Goal: Task Accomplishment & Management: Manage account settings

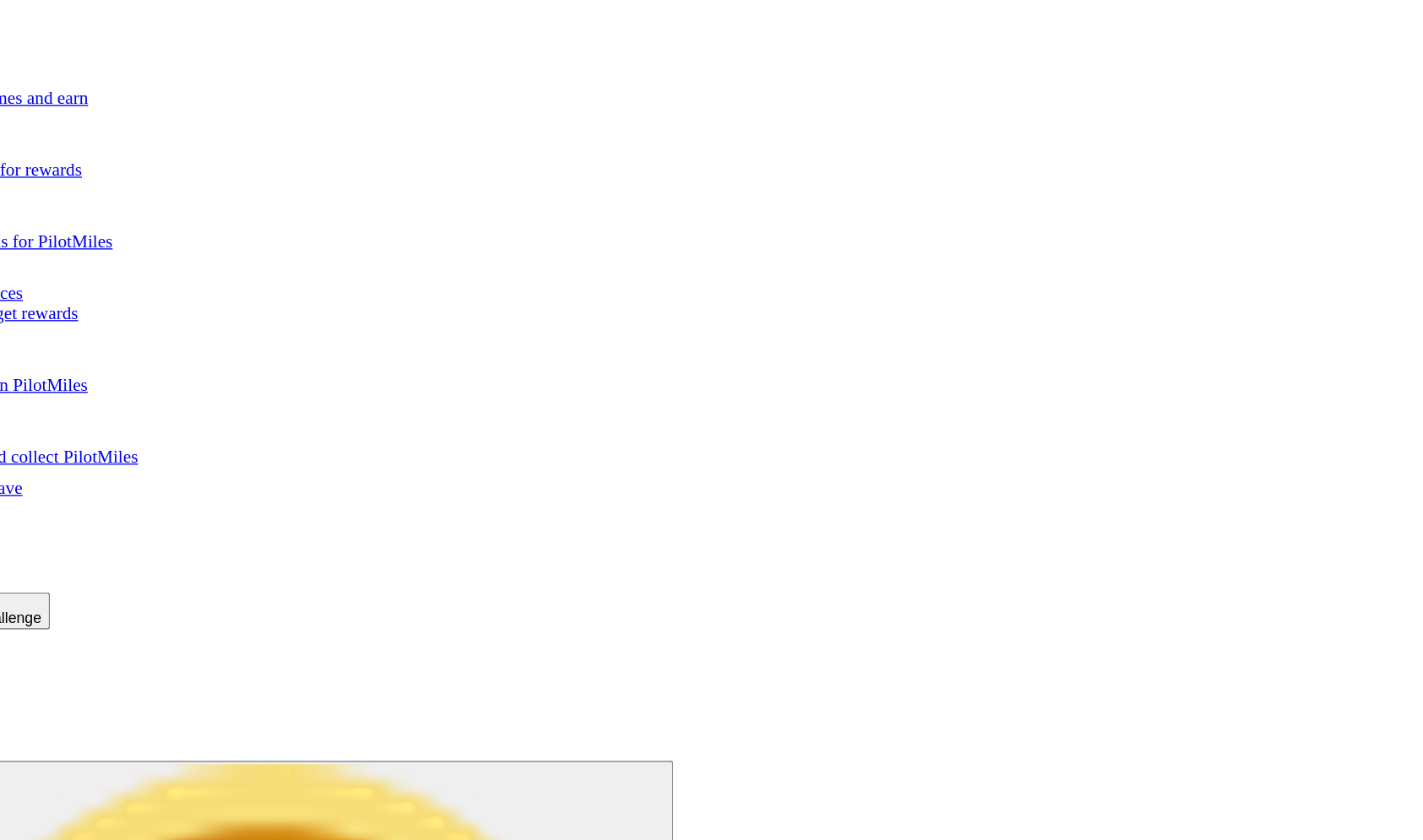
type input "*********"
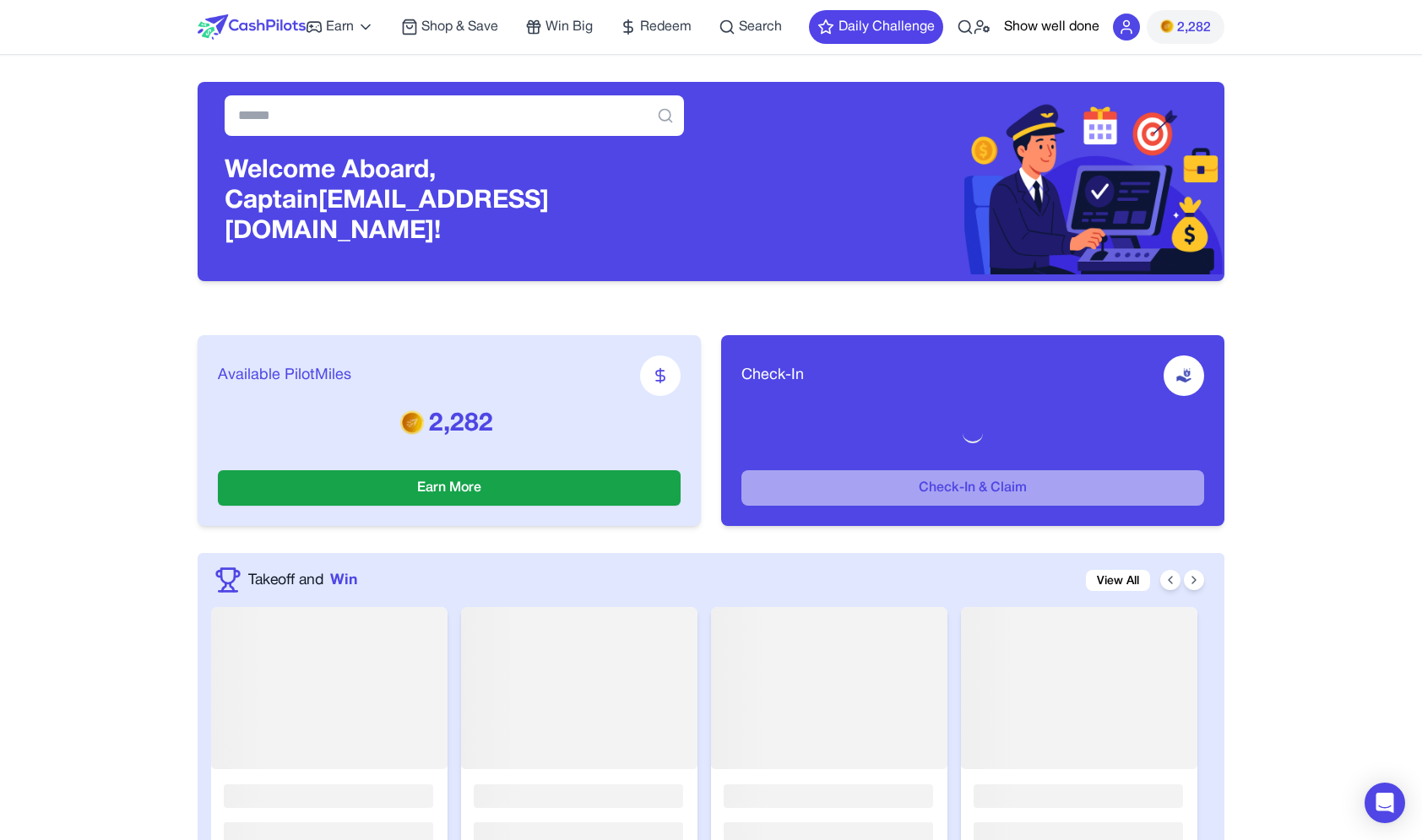
click at [985, 28] on circle at bounding box center [987, 29] width 4 height 4
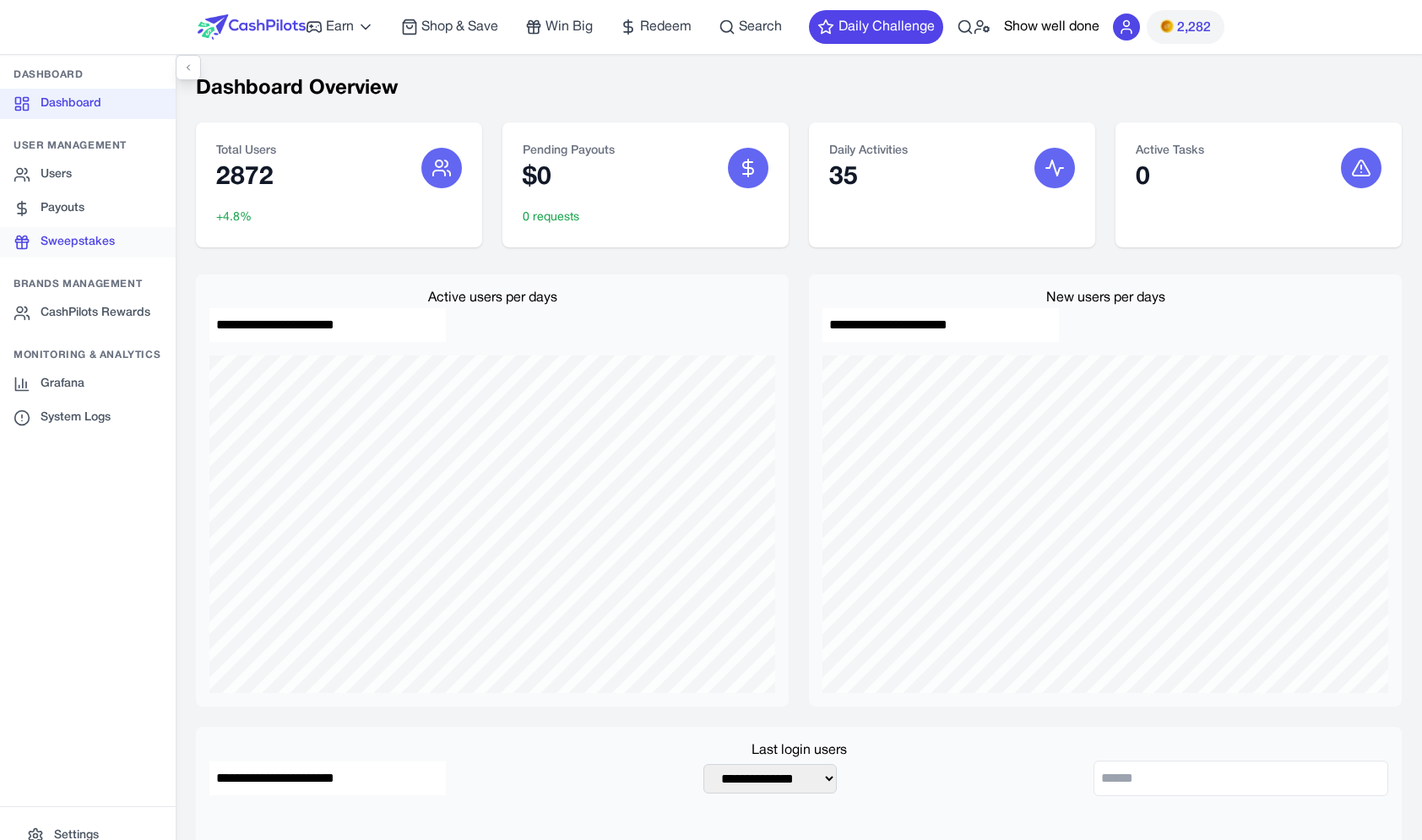
click at [111, 247] on link "Sweepstakes" at bounding box center [87, 241] width 175 height 30
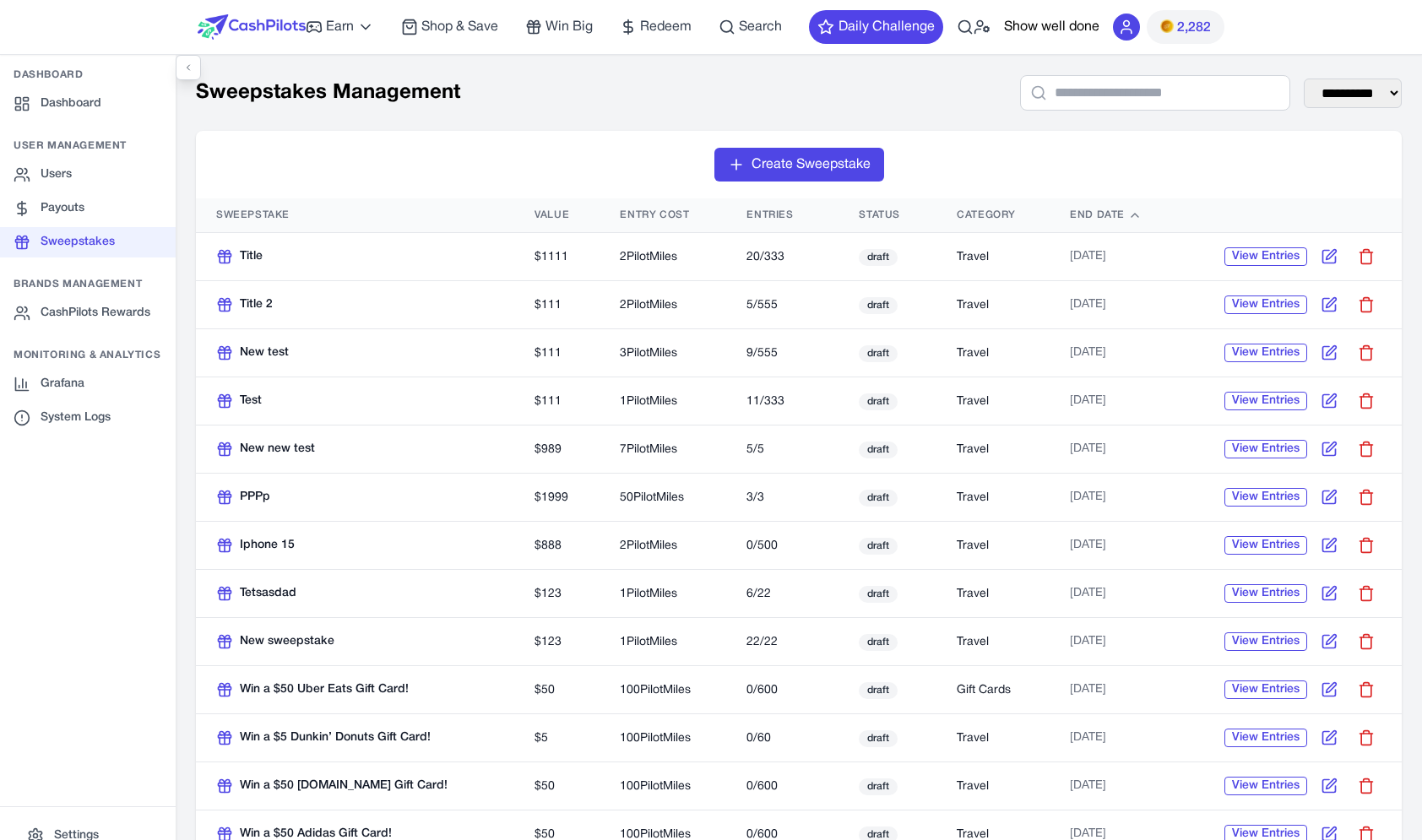
click at [254, 23] on img at bounding box center [252, 27] width 109 height 25
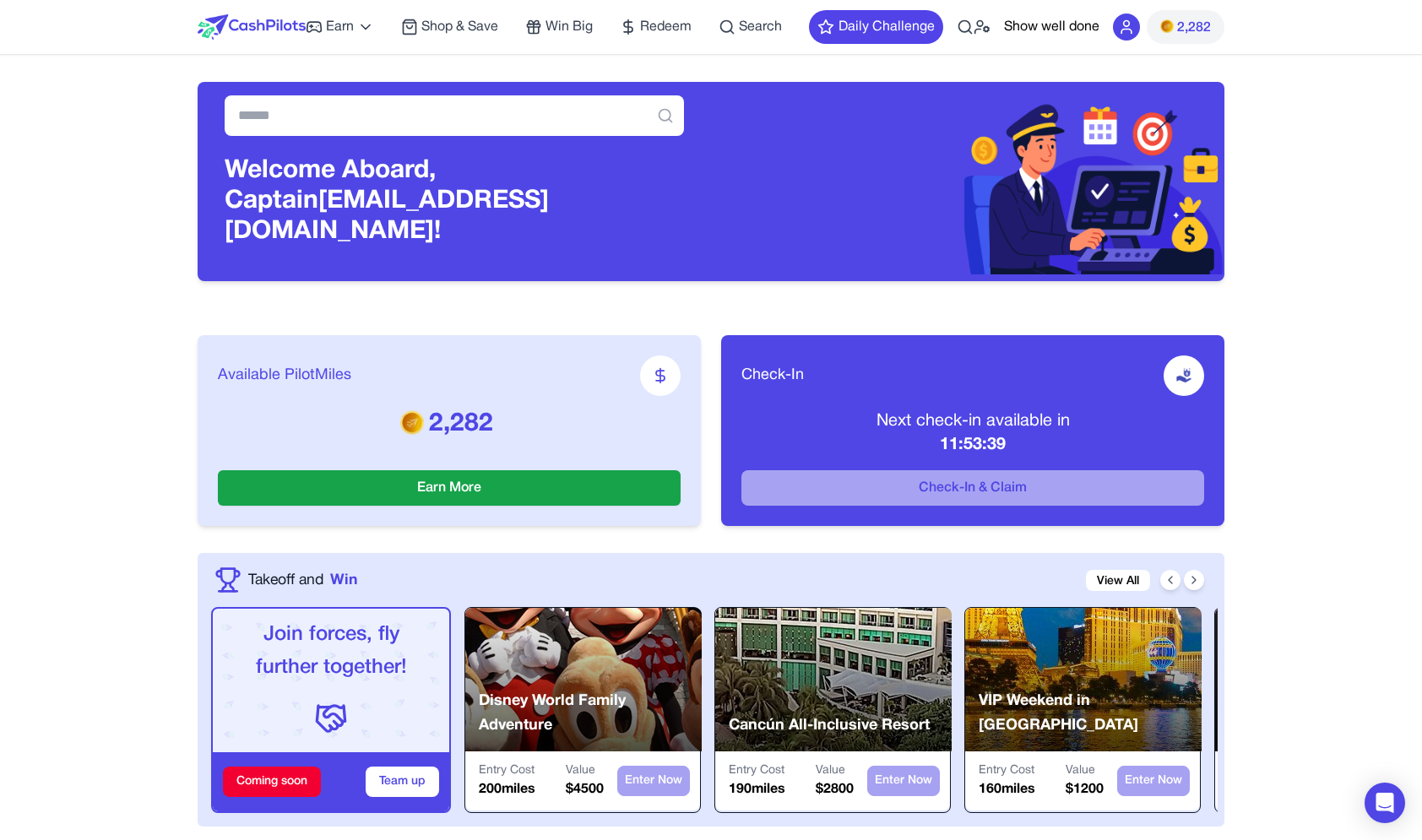
click at [1133, 28] on icon at bounding box center [1126, 26] width 16 height 16
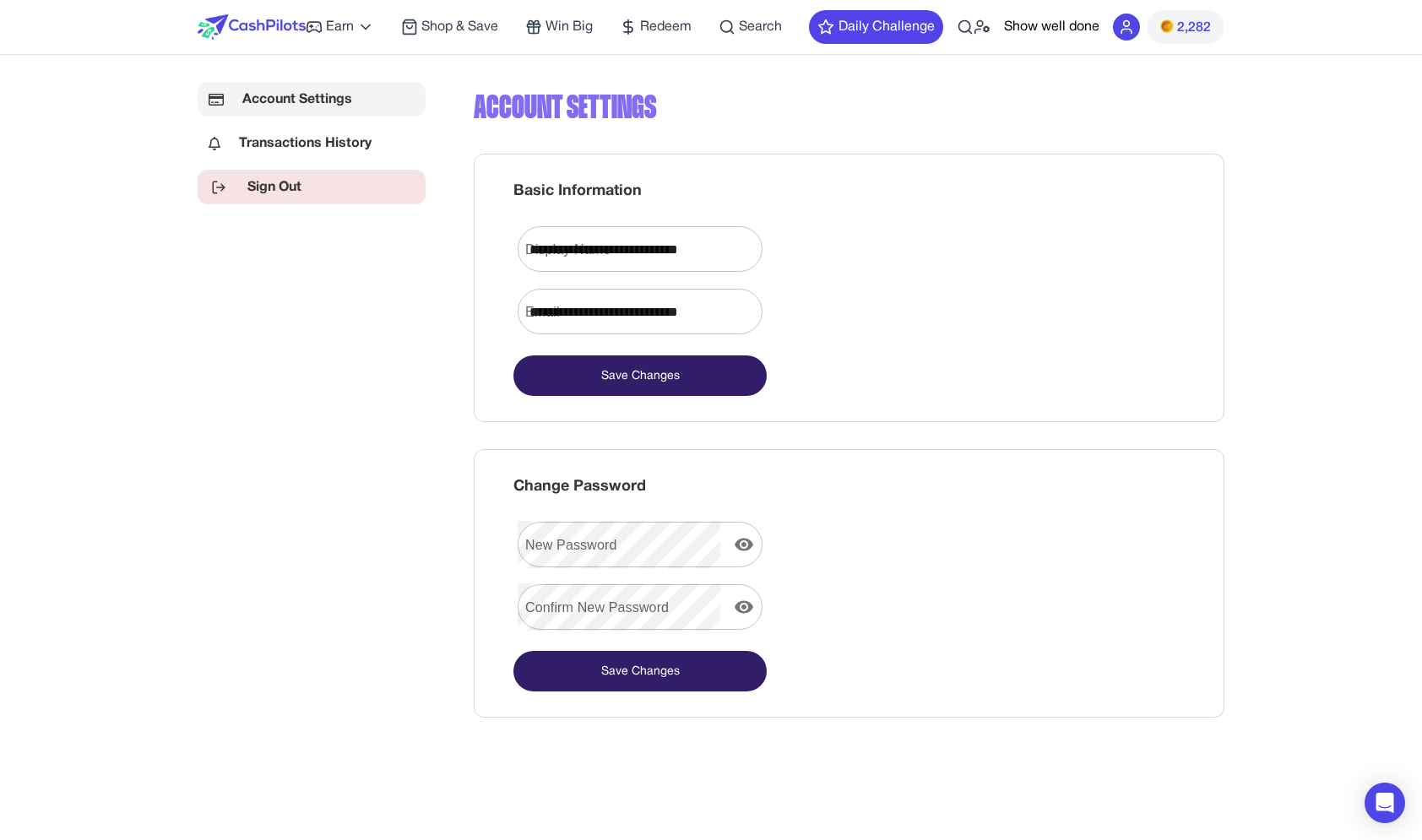
click at [299, 180] on link "Sign Out" at bounding box center [311, 187] width 228 height 35
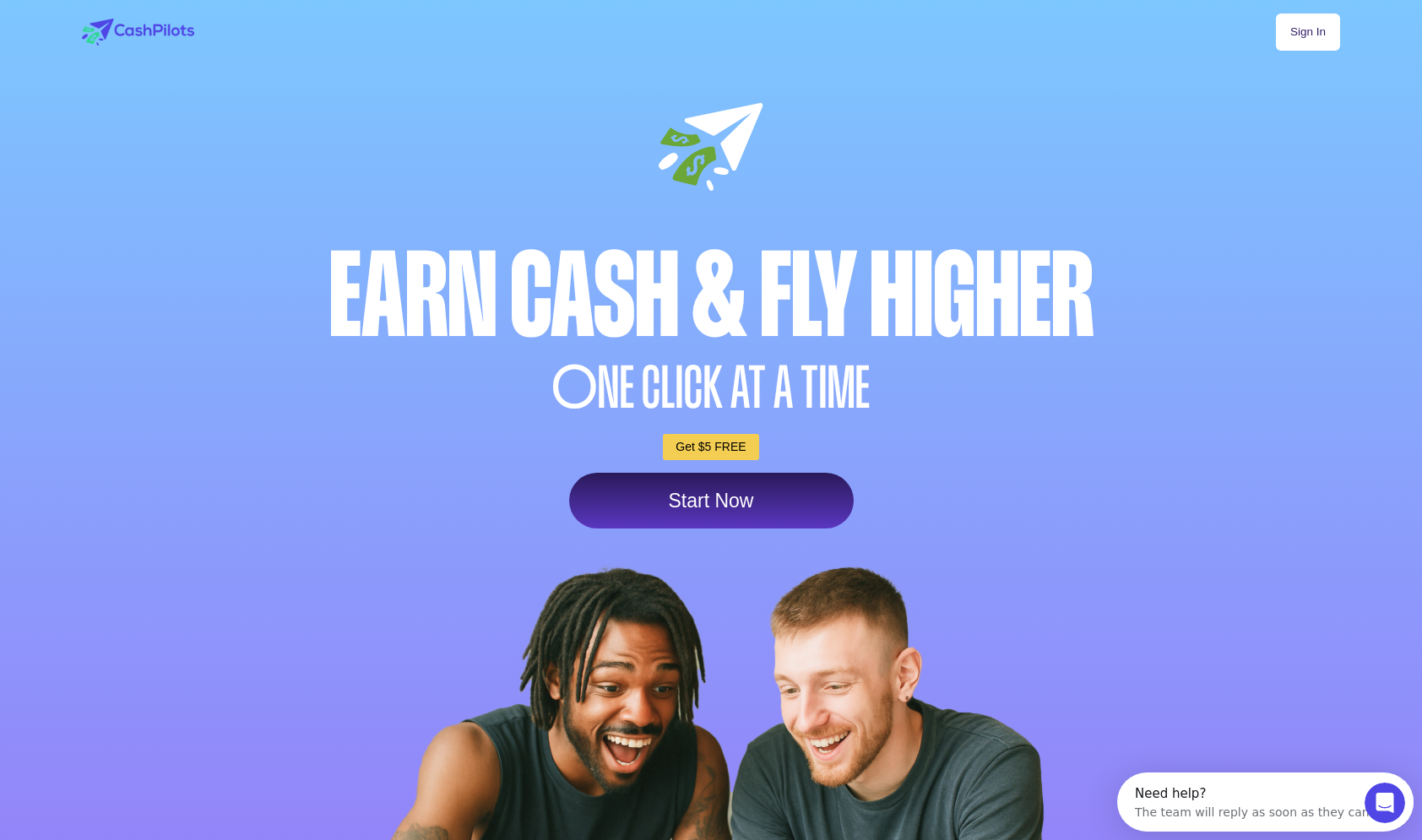
click at [1319, 40] on link "Sign In" at bounding box center [1309, 32] width 64 height 37
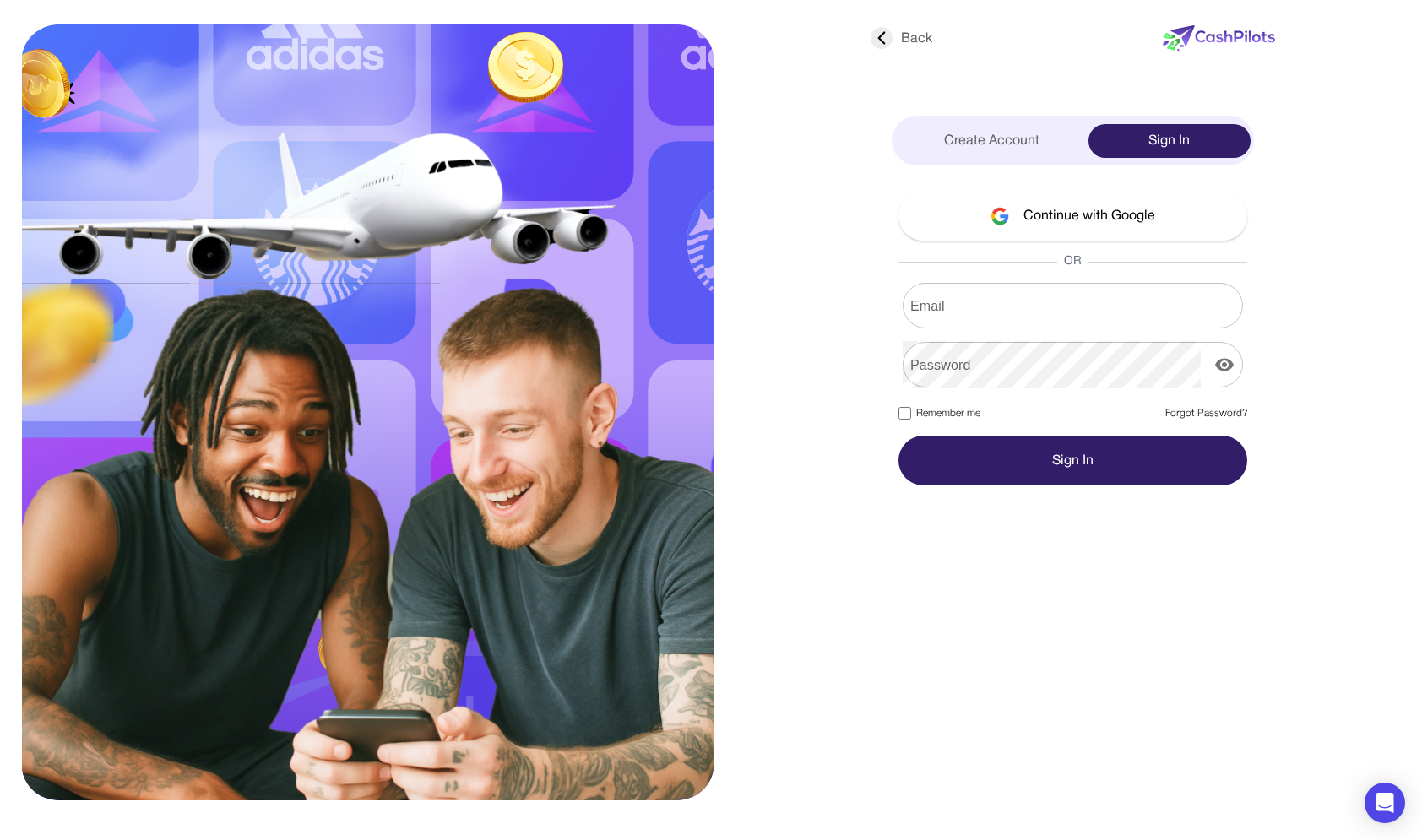
click at [1035, 333] on form "Email Email Password Password Remember me Forgot Password? Sign In" at bounding box center [1073, 384] width 349 height 202
click at [1038, 327] on input "Email" at bounding box center [1072, 305] width 340 height 47
type input "*"
type input "**********"
click at [899, 436] on button "Sign In" at bounding box center [1073, 460] width 349 height 49
